Goal: Task Accomplishment & Management: Manage account settings

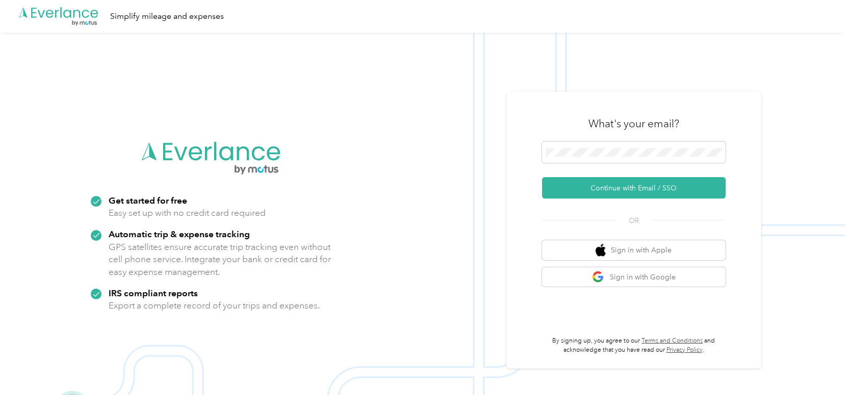
drag, startPoint x: 615, startPoint y: 190, endPoint x: 542, endPoint y: 136, distance: 90.7
click at [613, 189] on button "Continue with Email / SSO" at bounding box center [633, 187] width 183 height 21
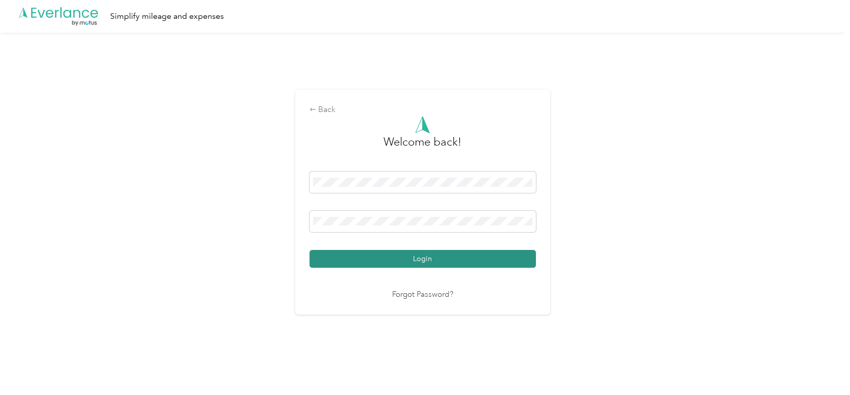
click at [376, 256] on button "Login" at bounding box center [422, 259] width 226 height 18
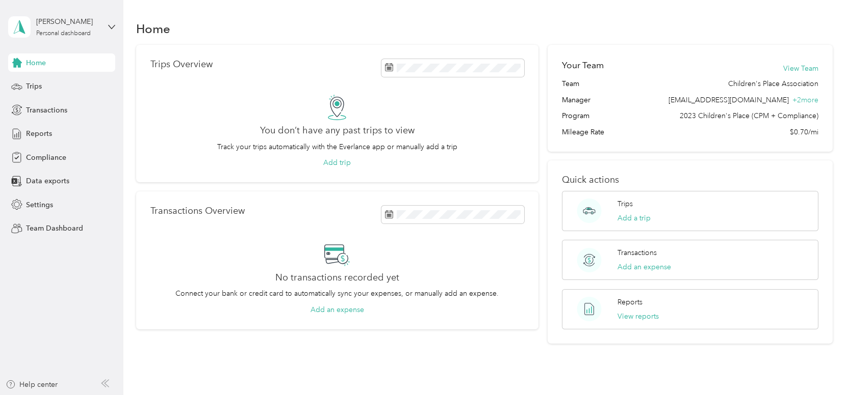
drag, startPoint x: 70, startPoint y: 4, endPoint x: 70, endPoint y: 12, distance: 7.6
click at [70, 4] on div "[PERSON_NAME] Personal dashboard Home Trips Transactions Reports Compliance Dat…" at bounding box center [61, 119] width 107 height 238
click at [73, 15] on div "[PERSON_NAME] Personal dashboard" at bounding box center [61, 27] width 107 height 36
click at [62, 85] on div "Team dashboard" at bounding box center [115, 83] width 200 height 18
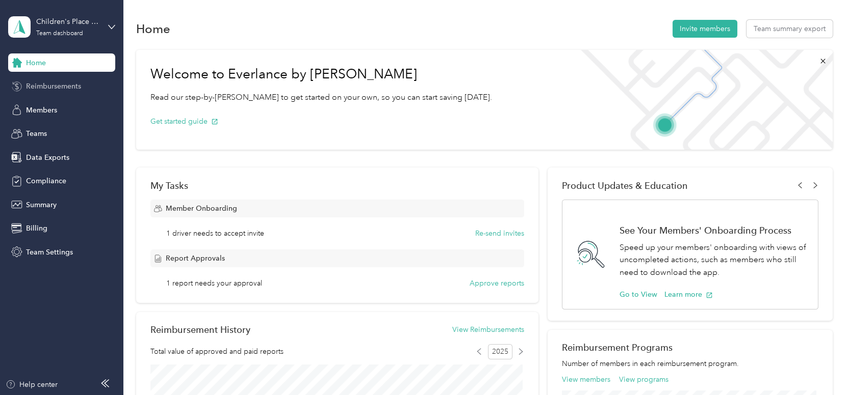
click at [40, 91] on span "Reimbursements" at bounding box center [53, 86] width 55 height 11
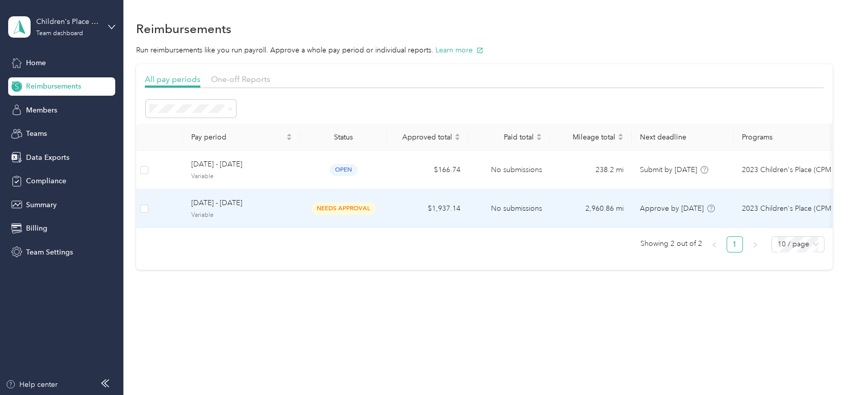
click at [291, 211] on span "Variable" at bounding box center [241, 215] width 101 height 9
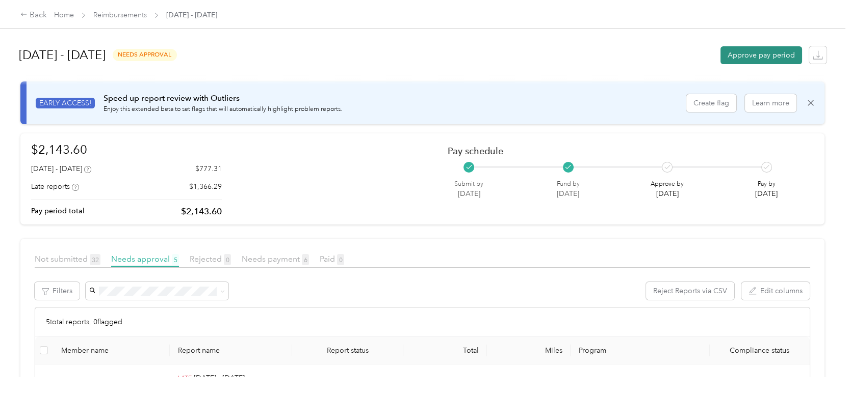
click at [757, 51] on button "Approve pay period" at bounding box center [761, 55] width 82 height 18
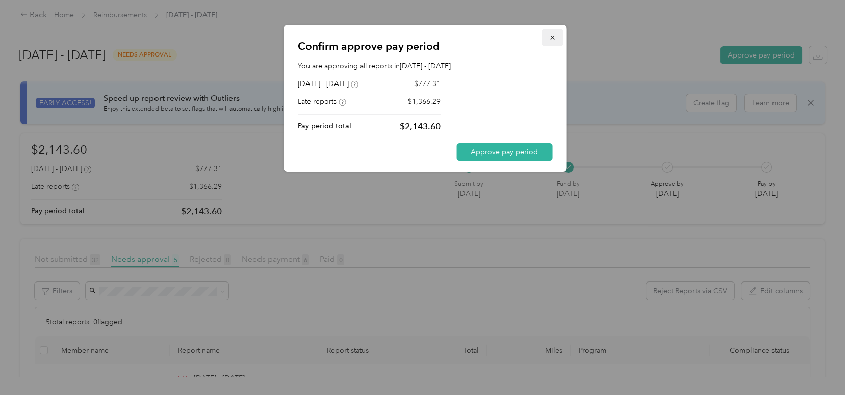
click at [551, 36] on icon "button" at bounding box center [551, 37] width 7 height 7
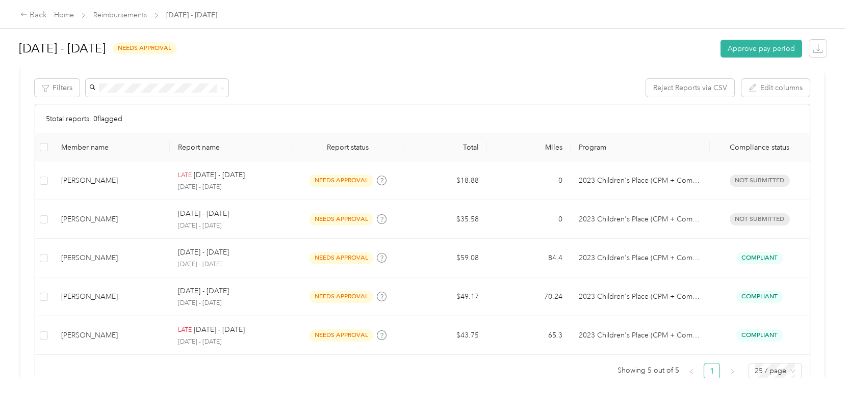
scroll to position [235, 0]
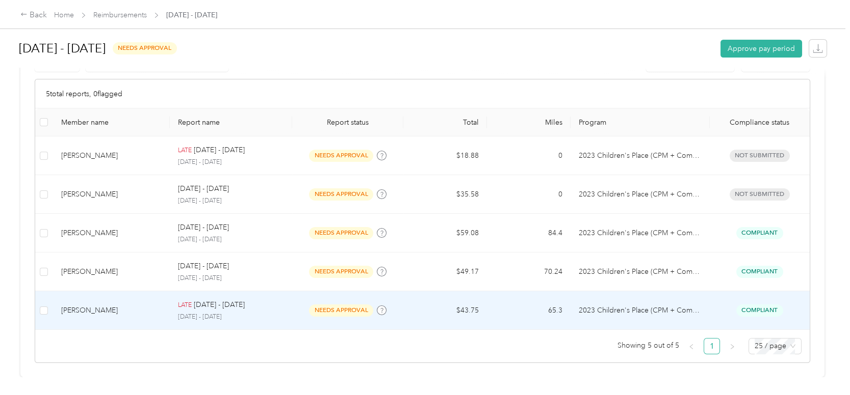
click at [755, 308] on span "Compliant" at bounding box center [759, 311] width 47 height 12
click at [705, 307] on td "2023 Children's Place (CPM + Compliance)" at bounding box center [639, 311] width 139 height 39
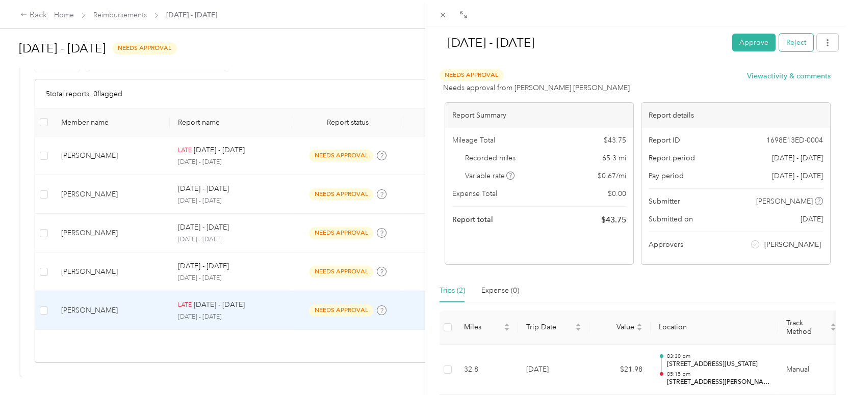
click at [782, 40] on button "Reject" at bounding box center [796, 43] width 34 height 18
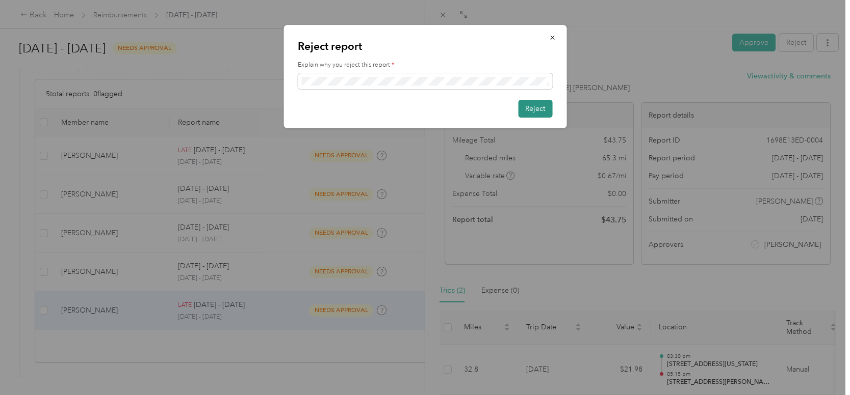
click at [542, 115] on button "Reject" at bounding box center [535, 109] width 34 height 18
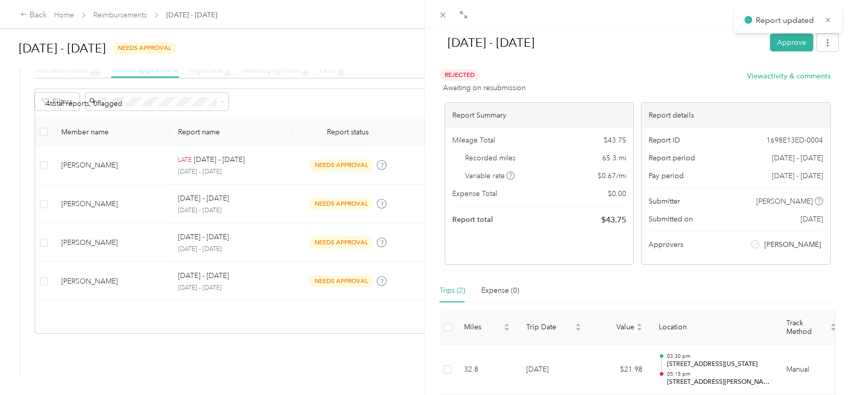
scroll to position [196, 0]
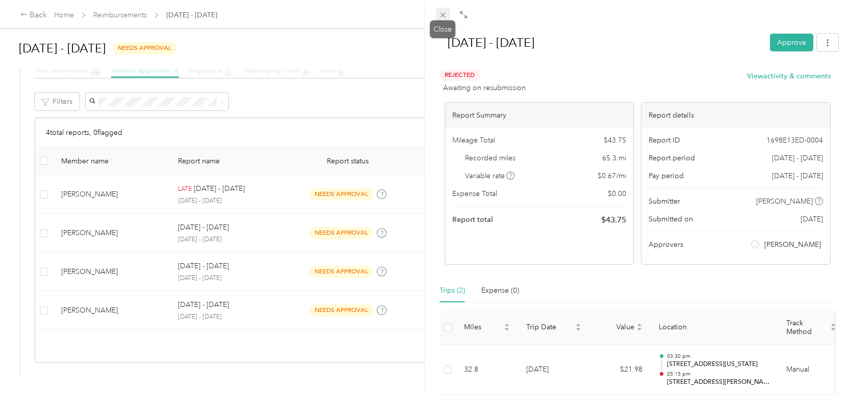
click at [442, 16] on icon at bounding box center [442, 15] width 9 height 9
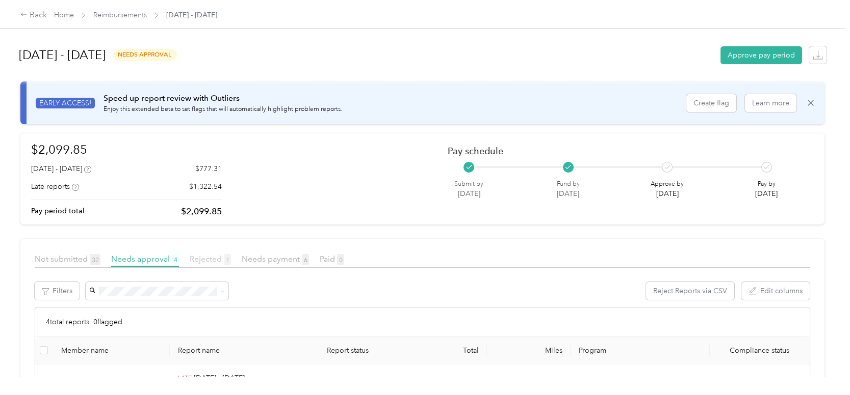
click at [201, 263] on span "Rejected 1" at bounding box center [210, 259] width 41 height 10
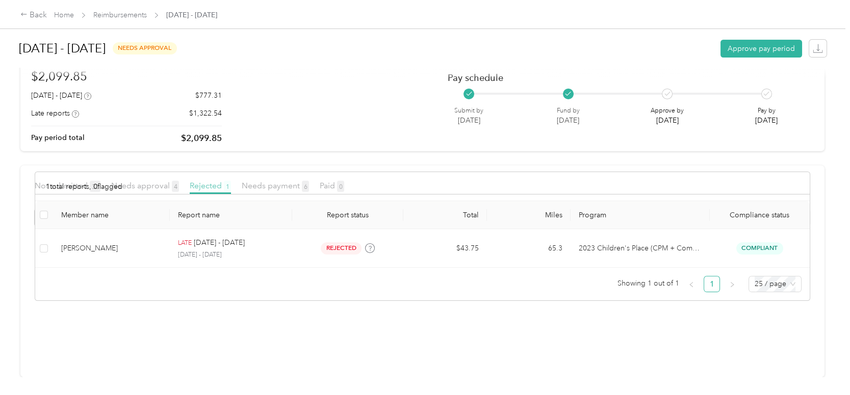
scroll to position [80, 0]
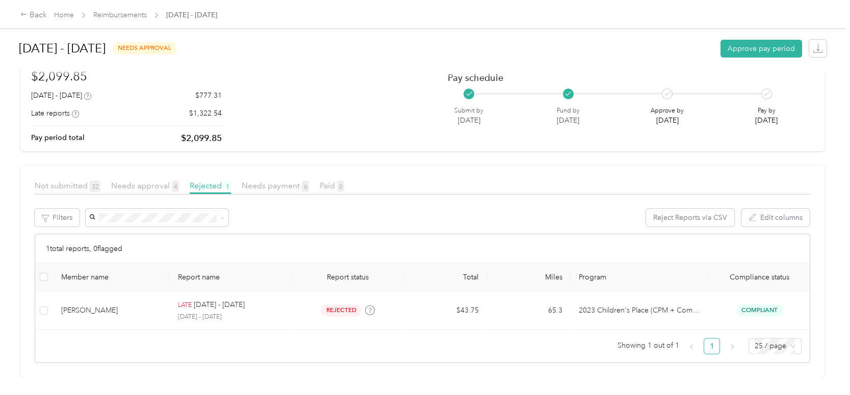
click at [153, 181] on span "Needs approval 4" at bounding box center [145, 186] width 68 height 10
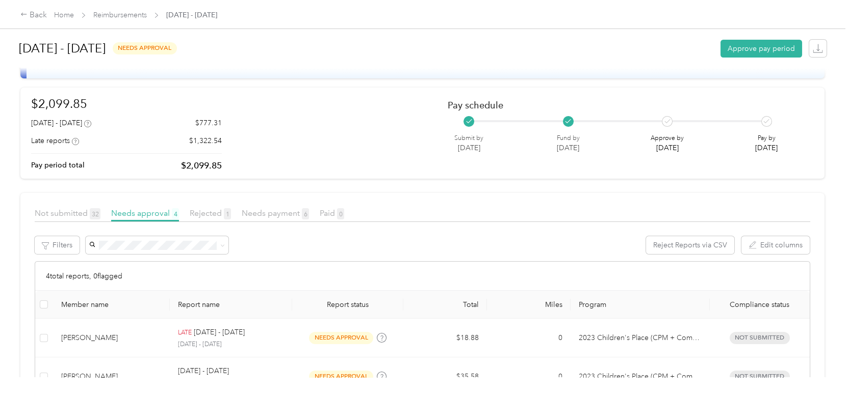
scroll to position [43, 0]
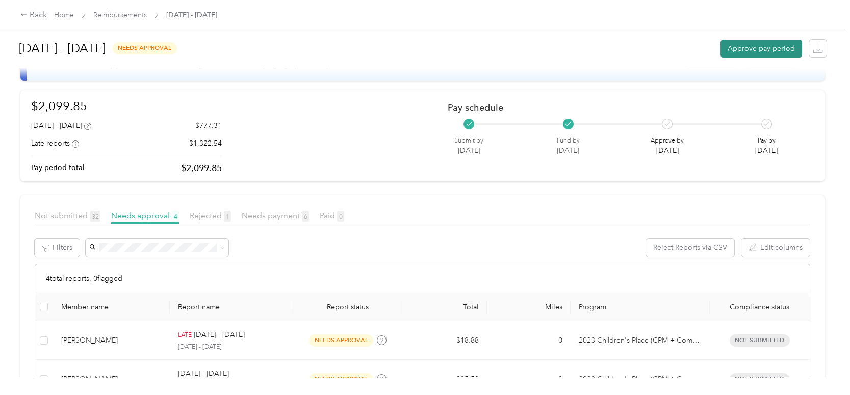
click at [761, 47] on button "Approve pay period" at bounding box center [761, 49] width 82 height 18
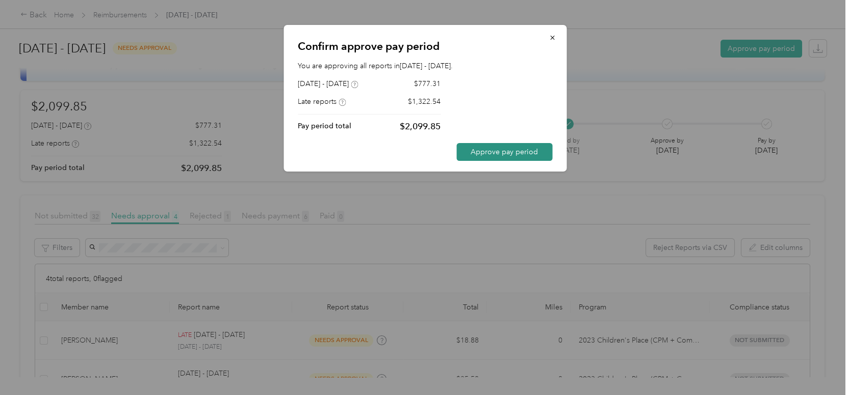
click at [497, 150] on button "Approve pay period" at bounding box center [504, 152] width 96 height 18
